Goal: Check status: Check status

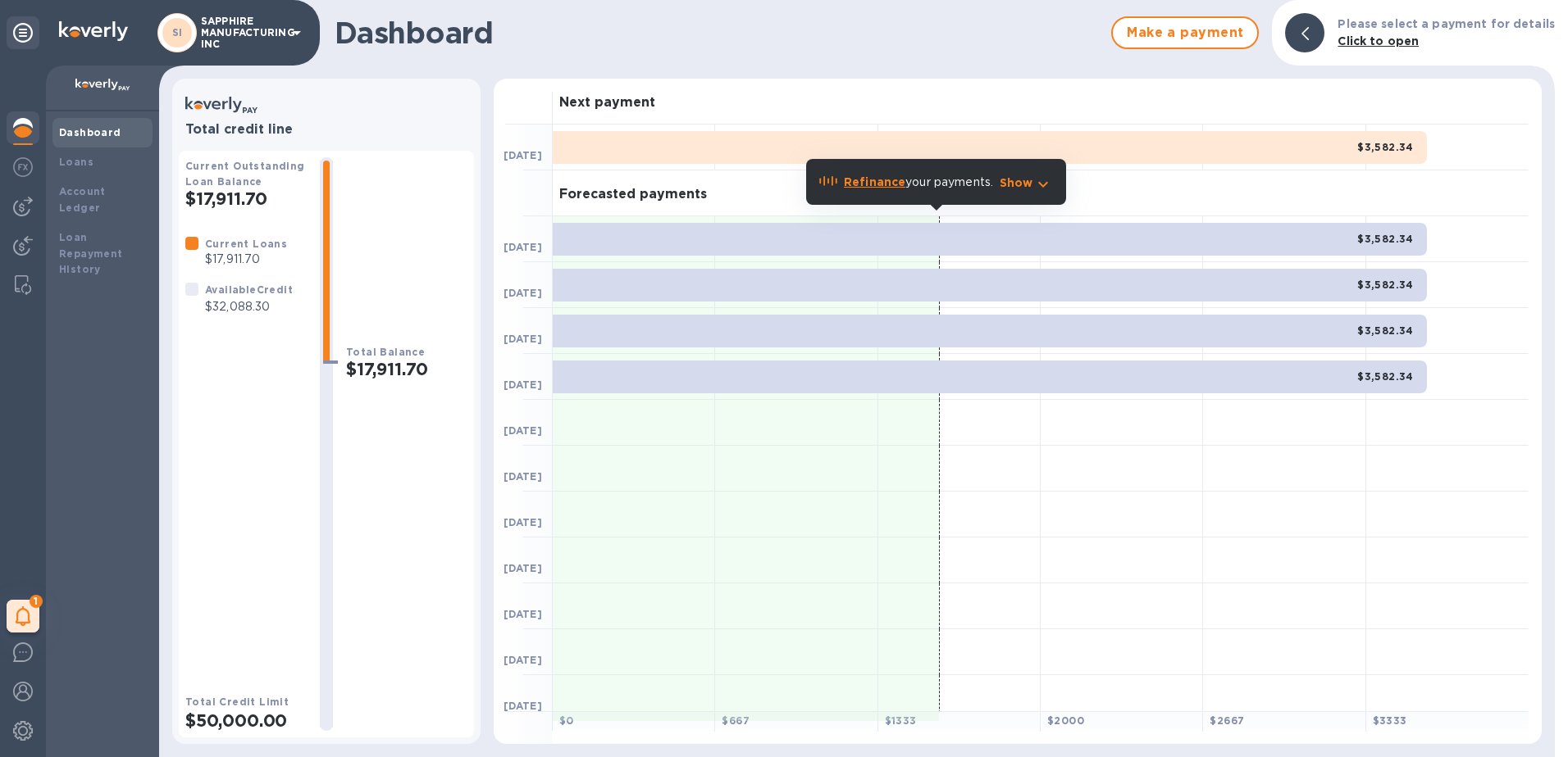
click at [380, 272] on div "Total Balance $17,911.70" at bounding box center [407, 444] width 122 height 574
click at [259, 48] on p "SAPPHIRE MANUFACTURING INC" at bounding box center [242, 33] width 82 height 35
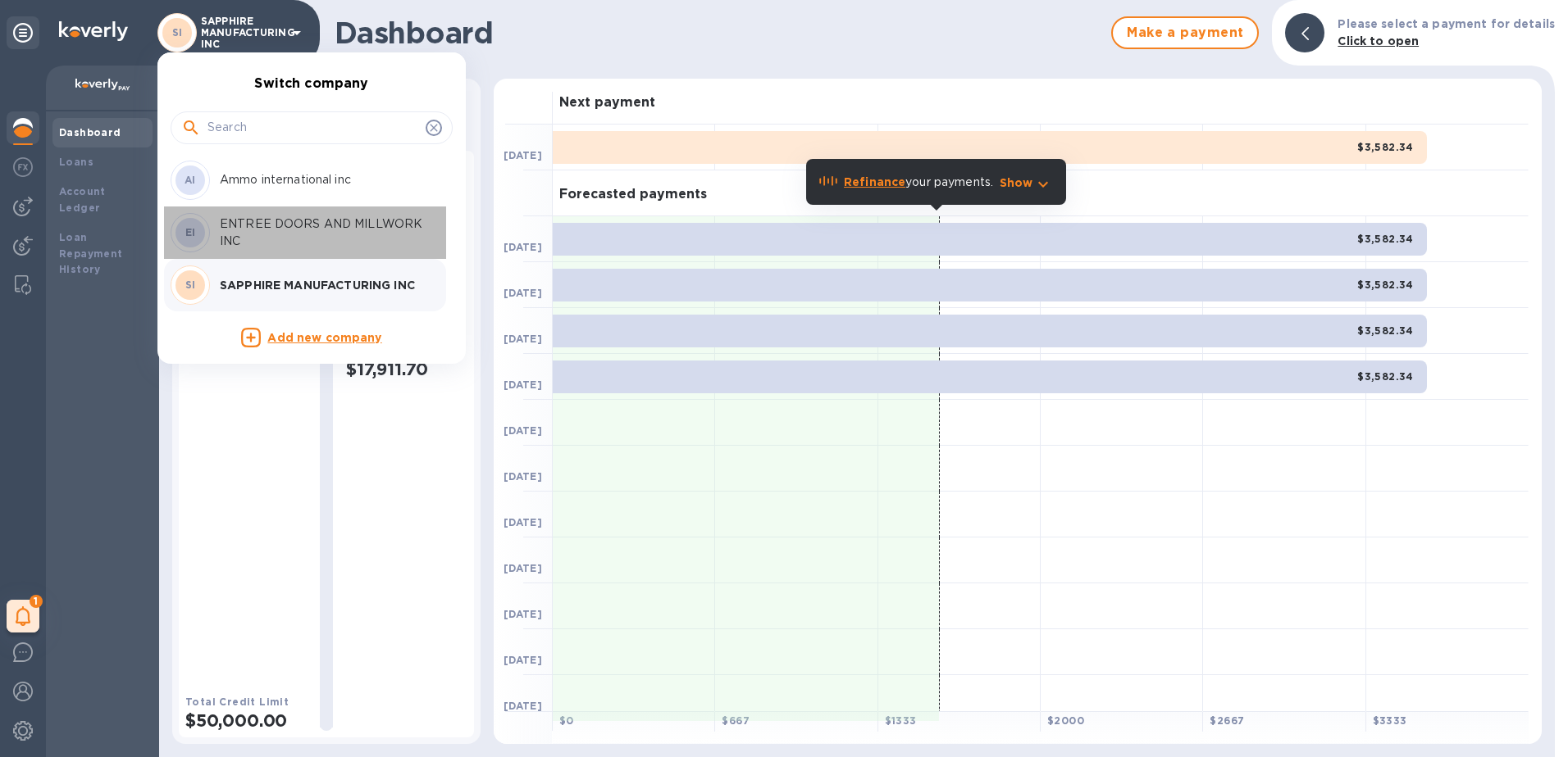
click at [255, 222] on p "ENTREE DOORS AND MILLWORK INC" at bounding box center [323, 233] width 207 height 35
